Goal: Information Seeking & Learning: Learn about a topic

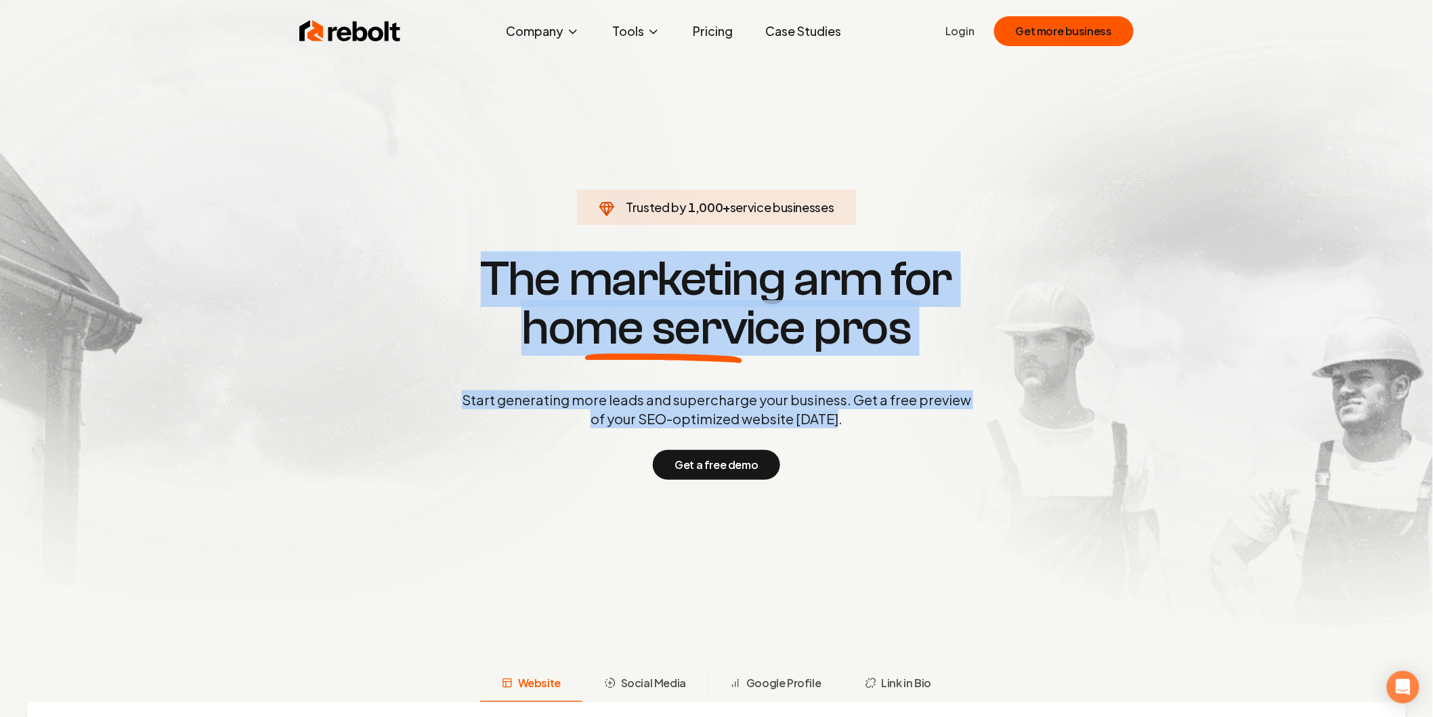
drag, startPoint x: 851, startPoint y: 417, endPoint x: 486, endPoint y: 259, distance: 397.7
click at [486, 259] on div "Trusted by 1,000 + service businesses The marketing arm for home service pros S…" at bounding box center [717, 366] width 672 height 228
copy div "The marketing arm for home service pros Start generating more leads and superch…"
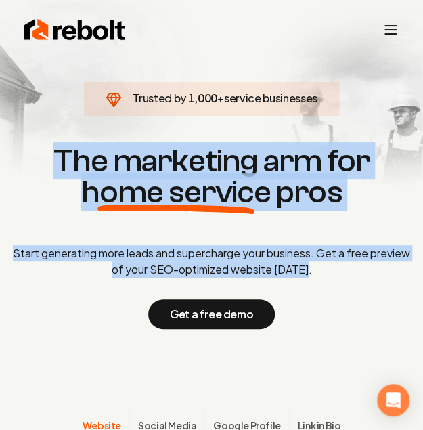
click at [331, 275] on p "Start generating more leads and supercharge your business. Get a free preview o…" at bounding box center [212, 261] width 402 height 33
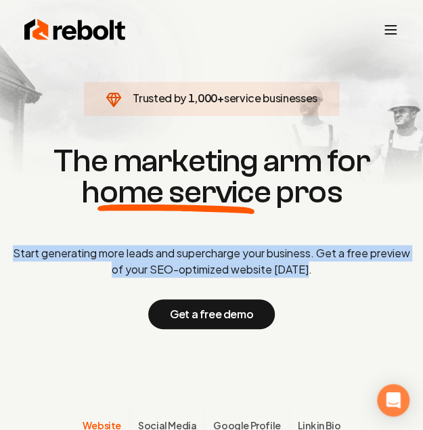
drag, startPoint x: 333, startPoint y: 268, endPoint x: 12, endPoint y: 248, distance: 321.0
click at [12, 248] on p "Start generating more leads and supercharge your business. Get a free preview o…" at bounding box center [212, 261] width 402 height 33
copy p "Start generating more leads and supercharge your business. Get a free preview o…"
drag, startPoint x: 320, startPoint y: 272, endPoint x: 327, endPoint y: 270, distance: 7.1
click at [321, 272] on p "Start generating more leads and supercharge your business. Get a free preview o…" at bounding box center [212, 261] width 402 height 33
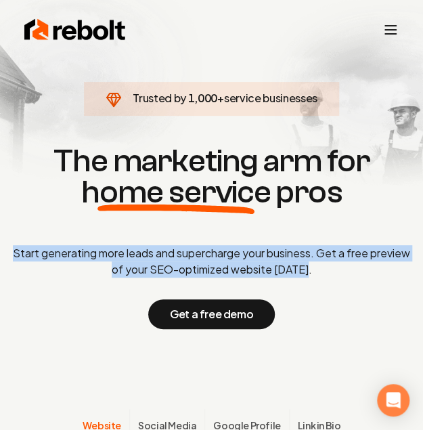
click at [333, 270] on p "Start generating more leads and supercharge your business. Get a free preview o…" at bounding box center [212, 261] width 402 height 33
click at [333, 272] on p "Start generating more leads and supercharge your business. Get a free preview o…" at bounding box center [212, 261] width 402 height 33
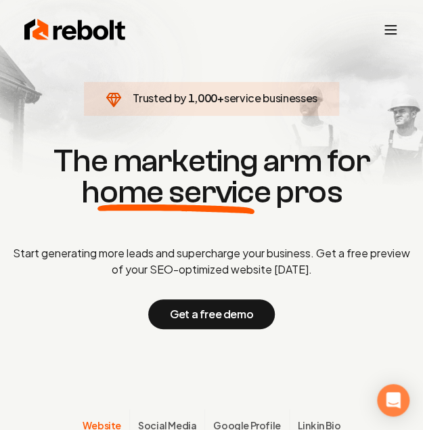
click at [335, 322] on div "Get a free demo" at bounding box center [212, 314] width 402 height 30
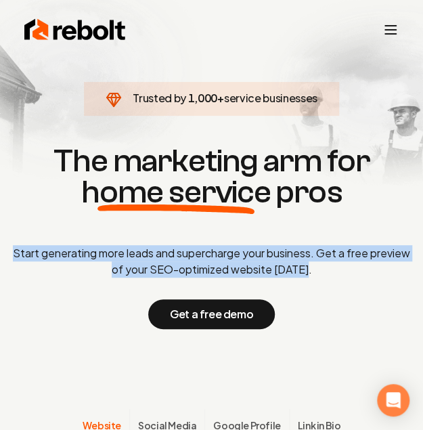
drag, startPoint x: 333, startPoint y: 275, endPoint x: -1, endPoint y: 240, distance: 335.8
click at [0, 240] on html "Rebolt Company About Blog Jobs Tools Google Review QR Code Generator Google Bus…" at bounding box center [211, 215] width 423 height 430
copy p "Start generating more leads and supercharge your business. Get a free preview o…"
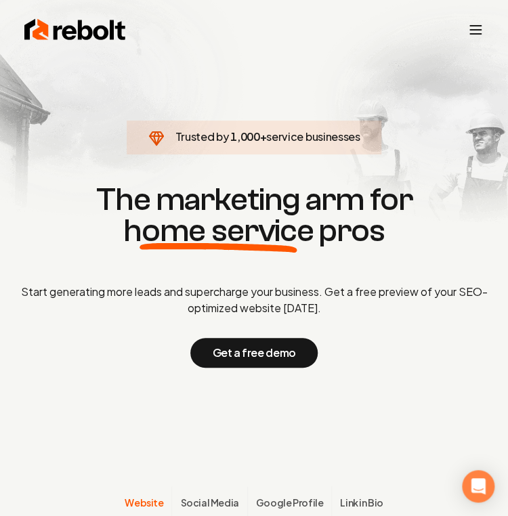
click at [377, 238] on h1 "The marketing arm for home service pros" at bounding box center [254, 215] width 486 height 62
